Goal: Navigation & Orientation: Find specific page/section

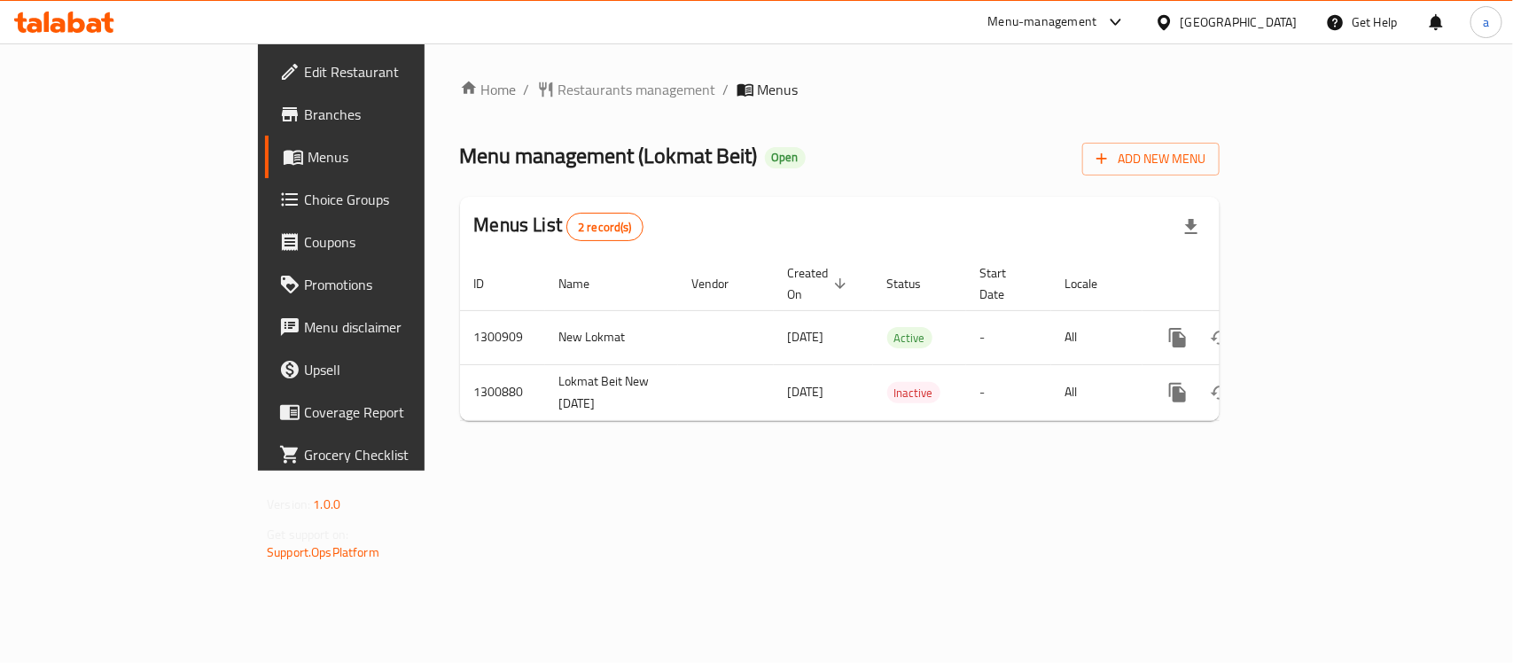
click at [75, 15] on icon at bounding box center [64, 22] width 100 height 21
click at [1272, 18] on div "[GEOGRAPHIC_DATA]" at bounding box center [1239, 22] width 117 height 20
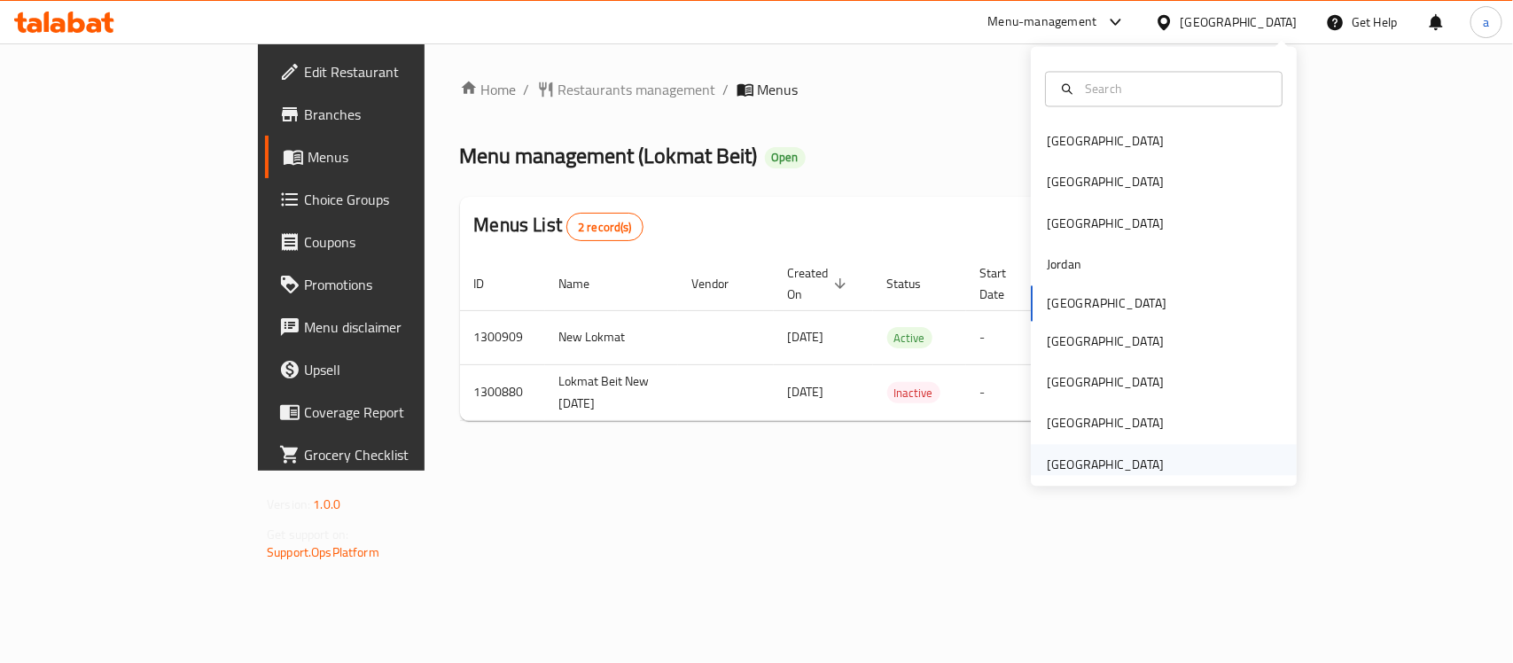
click at [1070, 463] on div "[GEOGRAPHIC_DATA]" at bounding box center [1105, 465] width 117 height 20
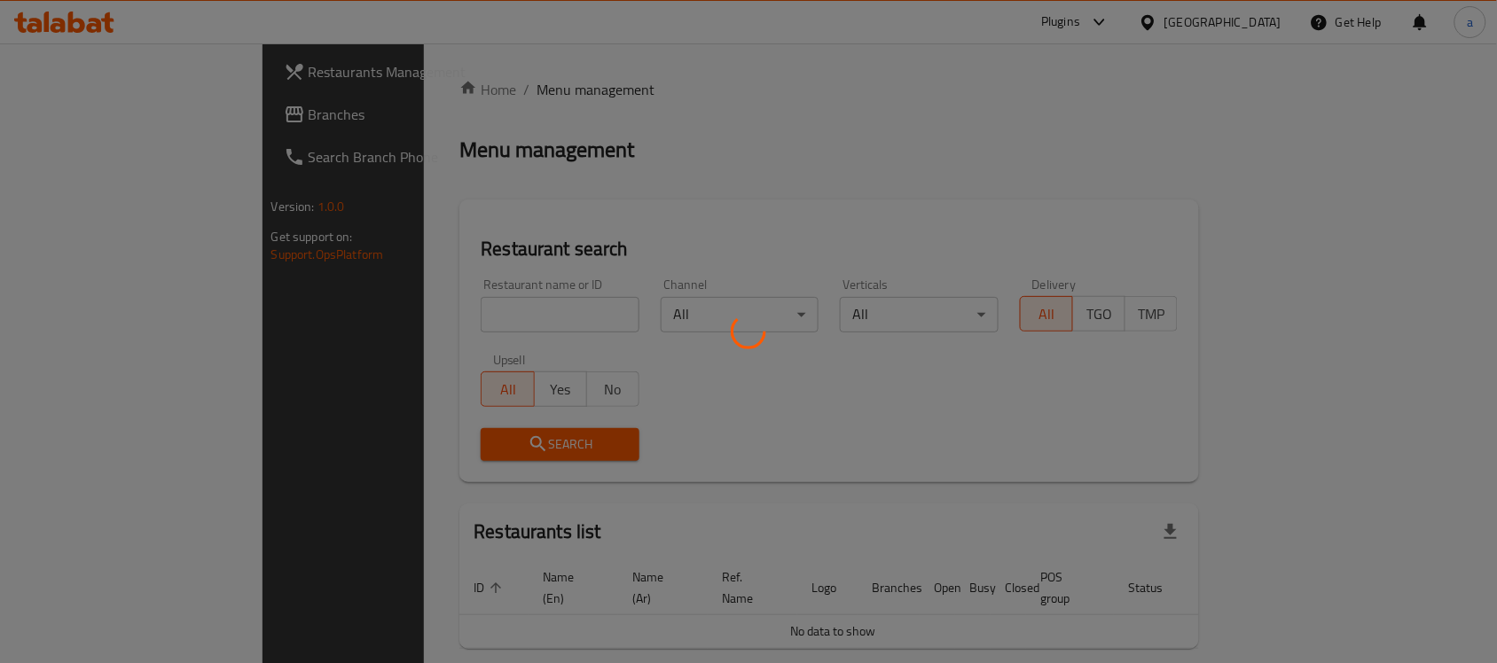
click at [90, 108] on div at bounding box center [748, 331] width 1497 height 663
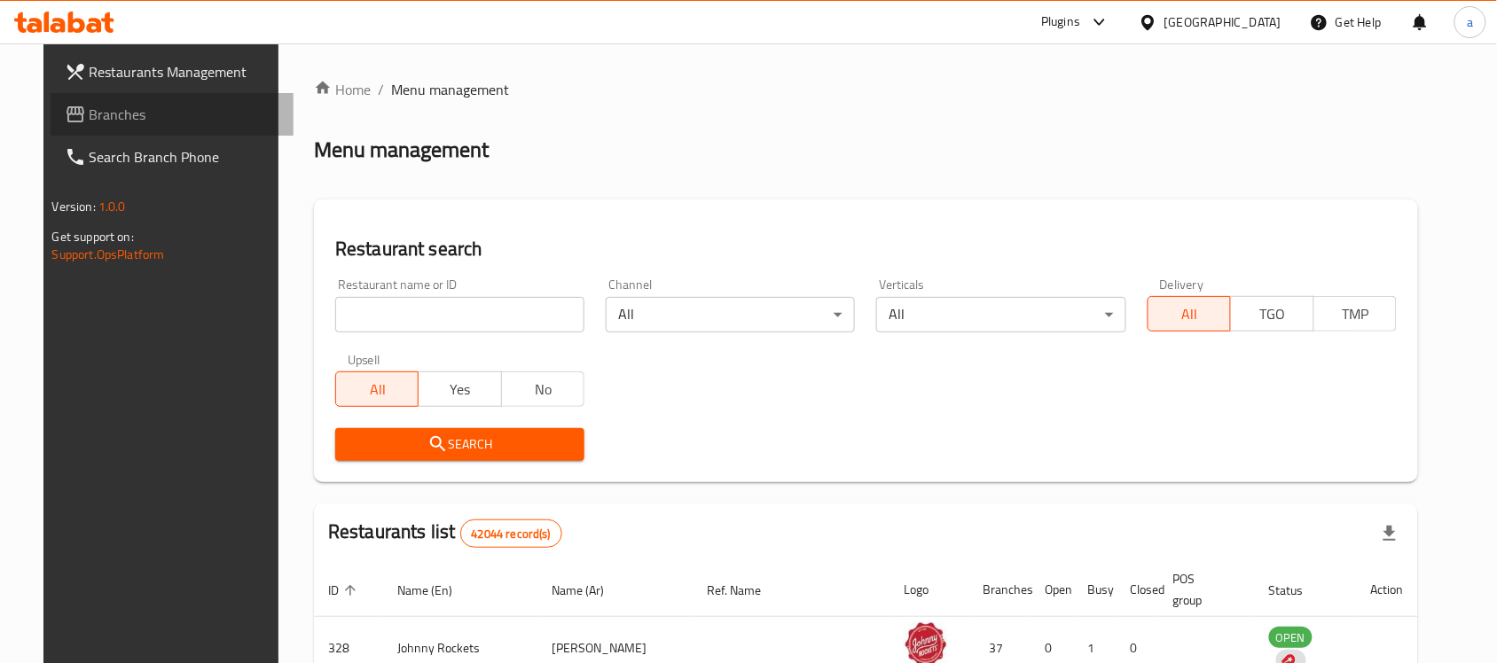
click at [90, 108] on span "Branches" at bounding box center [185, 114] width 190 height 21
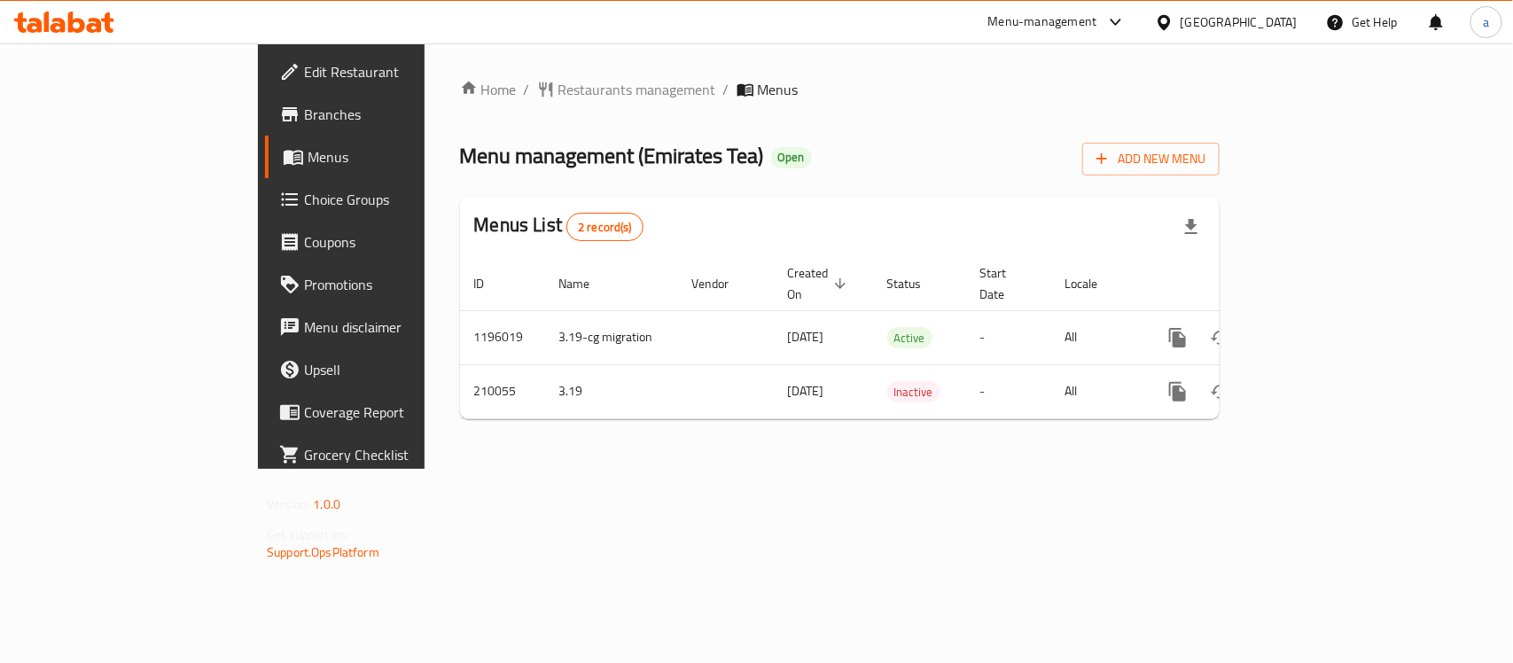
click at [1265, 16] on div "[GEOGRAPHIC_DATA]" at bounding box center [1239, 22] width 117 height 20
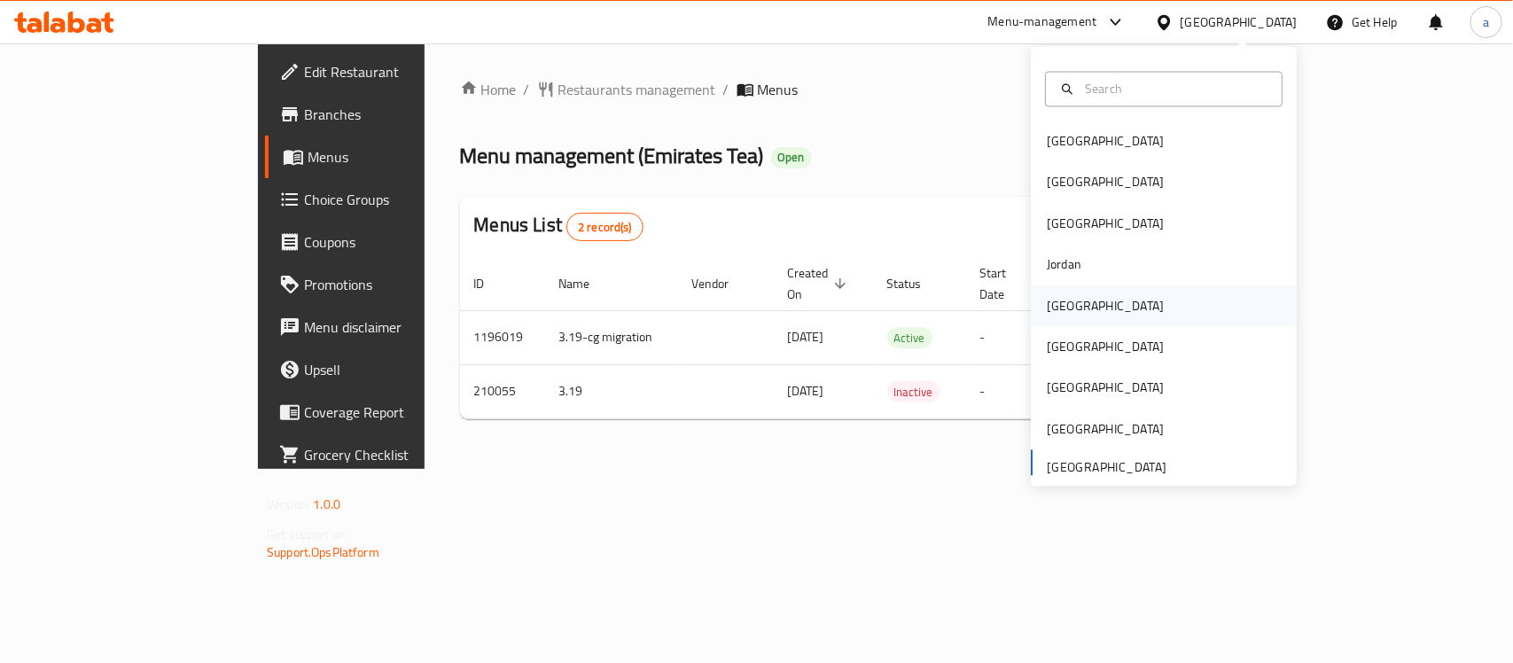
click at [1067, 309] on div "[GEOGRAPHIC_DATA]" at bounding box center [1105, 306] width 117 height 20
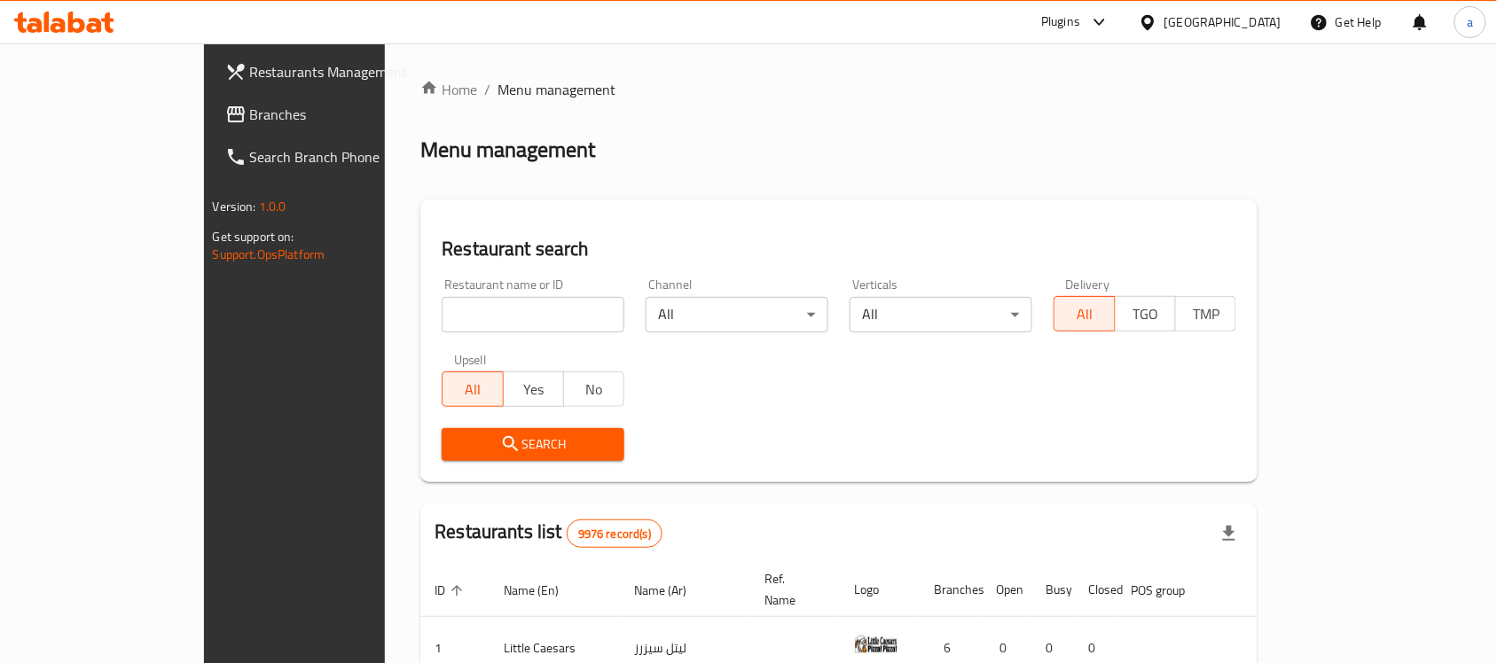
click at [250, 108] on span "Branches" at bounding box center [345, 114] width 190 height 21
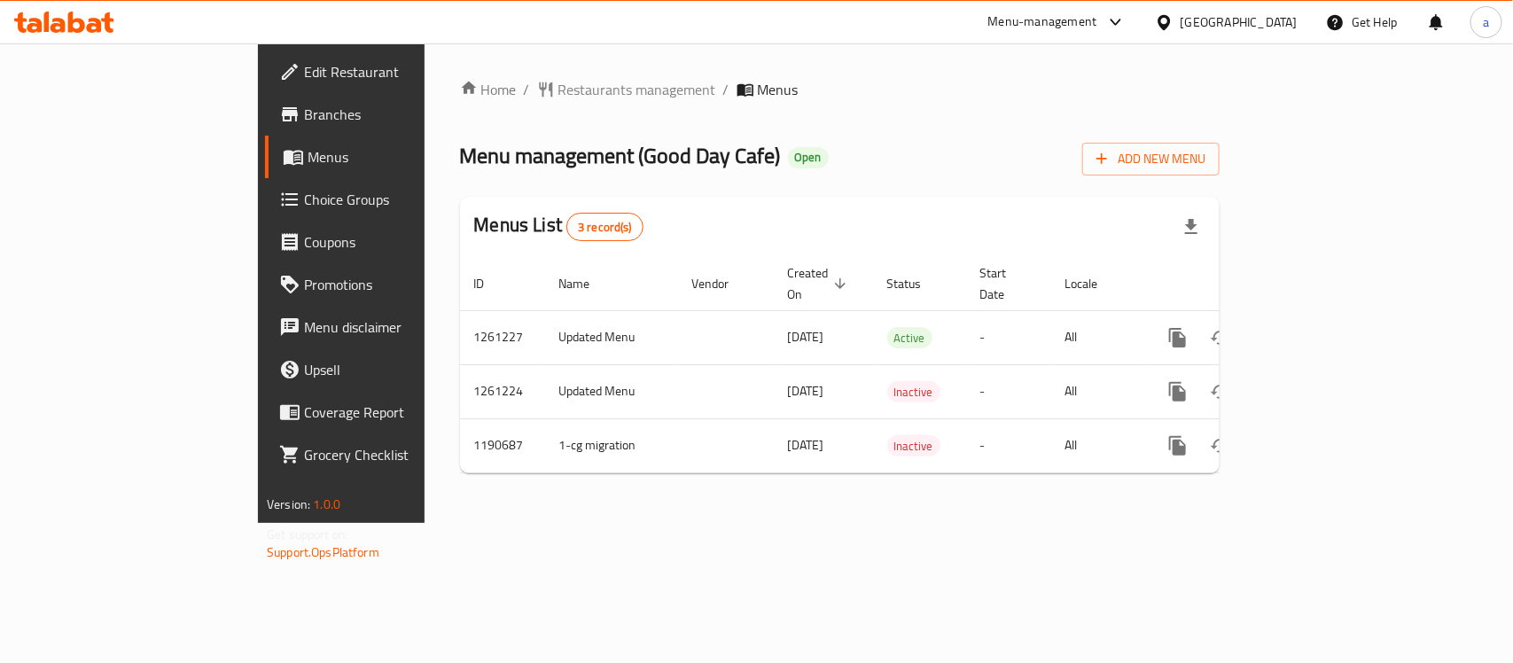
click at [1286, 27] on div "Kuwait" at bounding box center [1239, 22] width 117 height 20
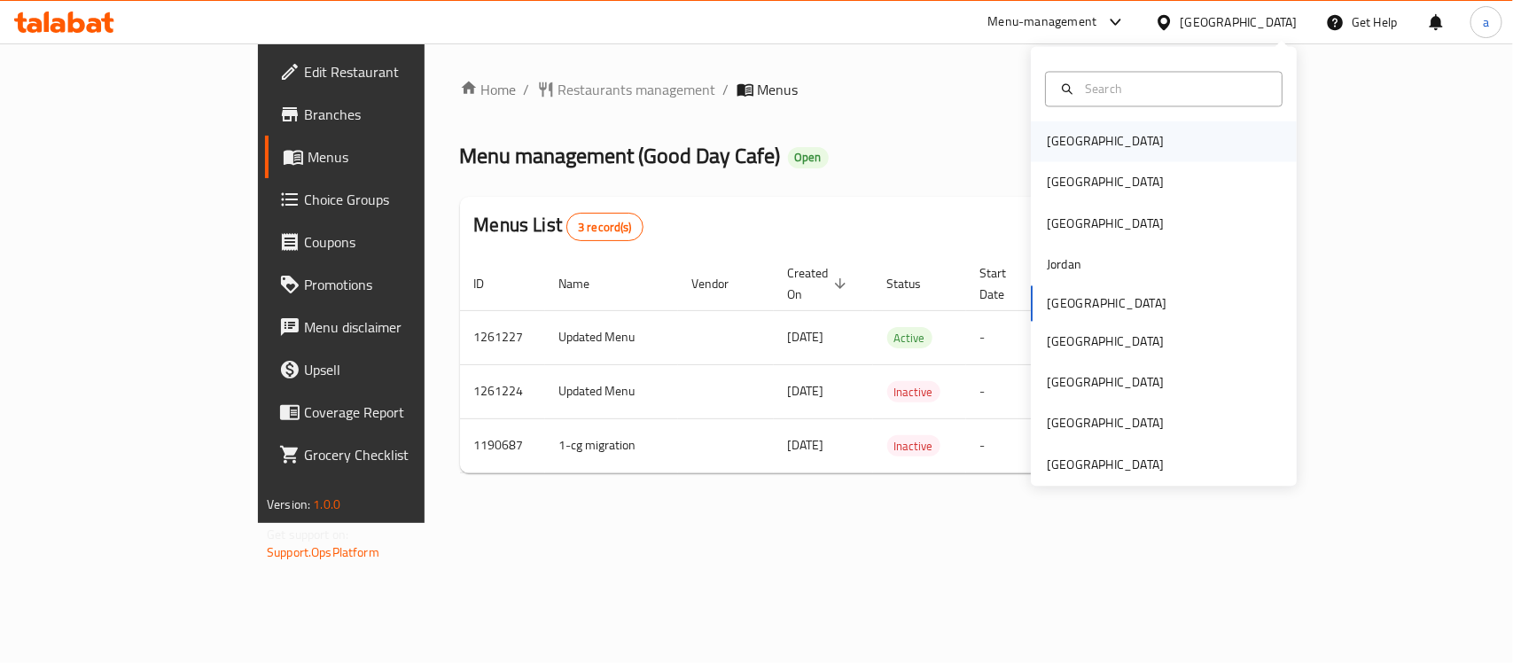
click at [1075, 140] on div "[GEOGRAPHIC_DATA]" at bounding box center [1105, 141] width 145 height 41
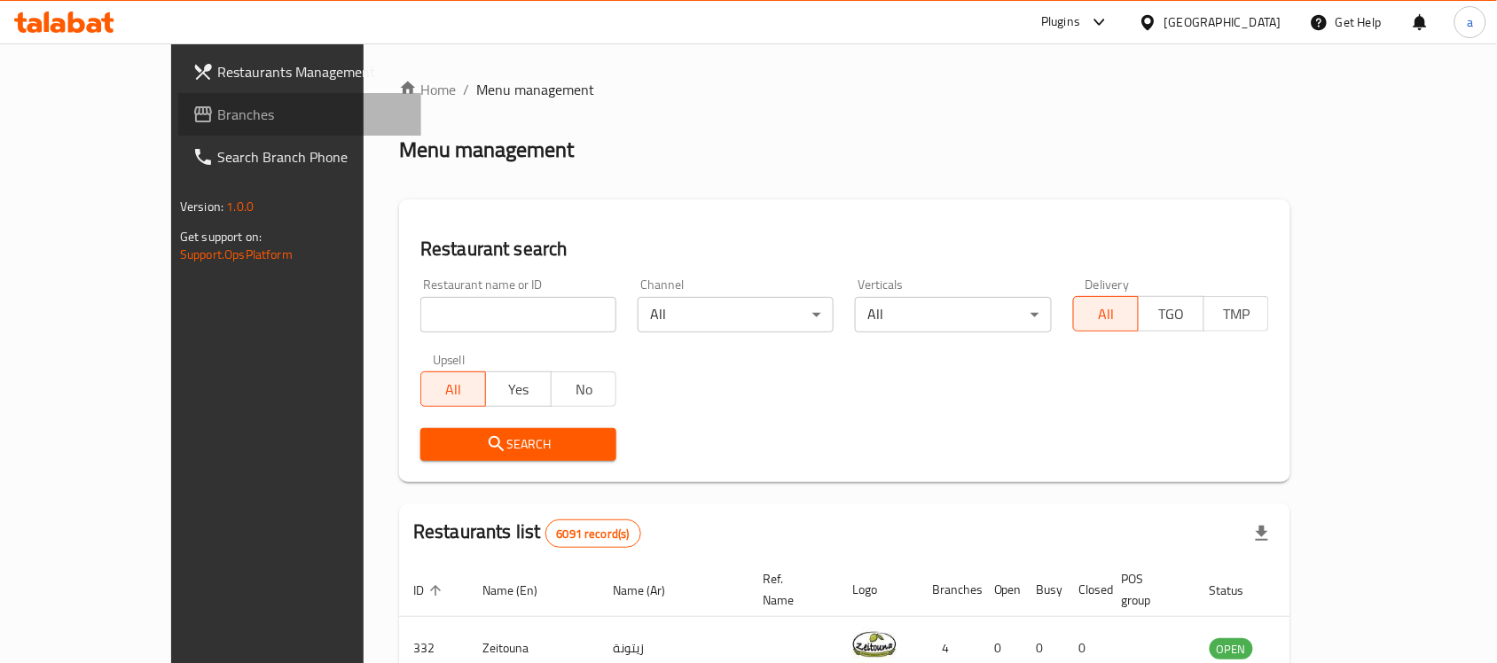
click at [217, 122] on span "Branches" at bounding box center [312, 114] width 190 height 21
